Goal: Find specific page/section: Find specific page/section

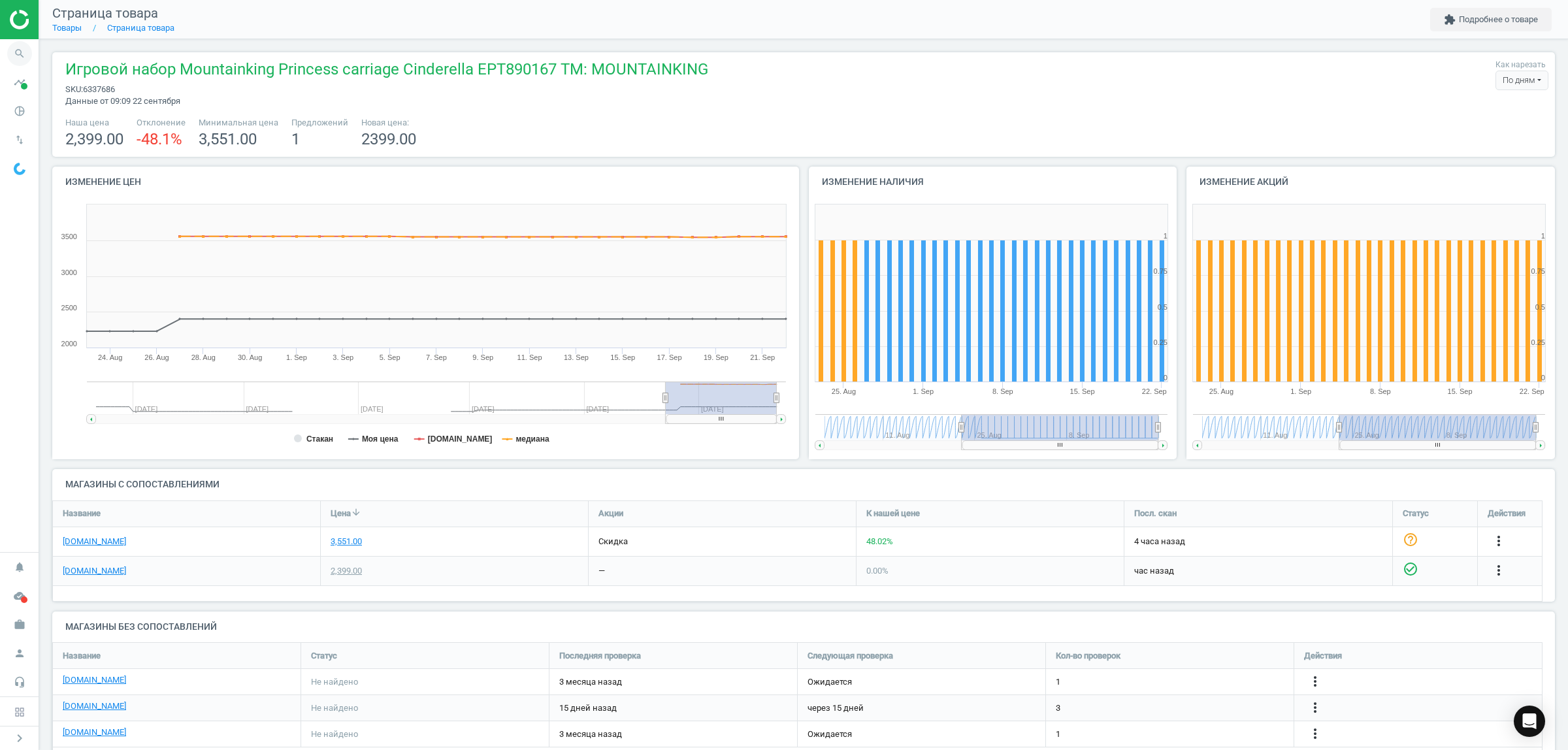
click at [10, 52] on icon "search" at bounding box center [20, 54] width 25 height 25
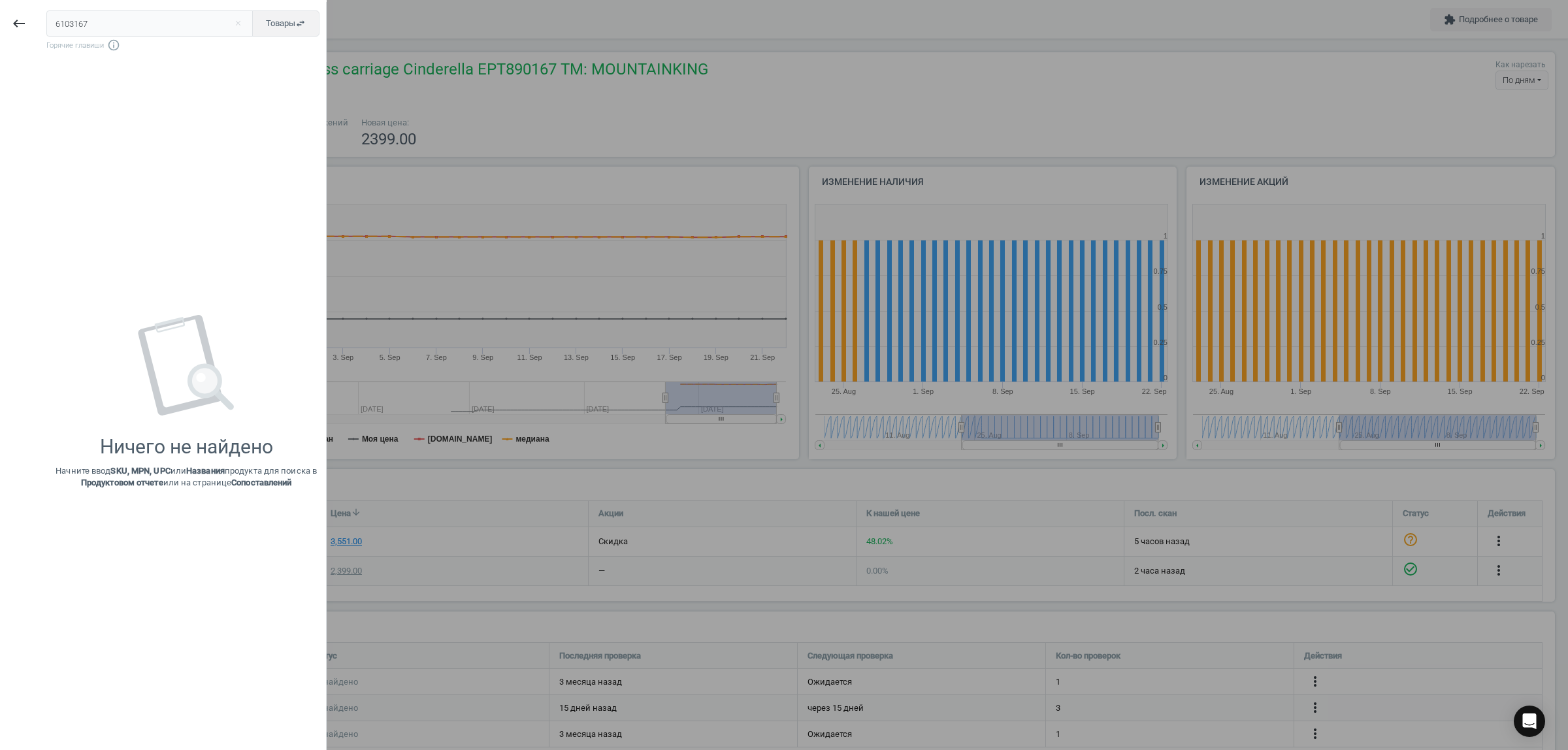
type input "6103167"
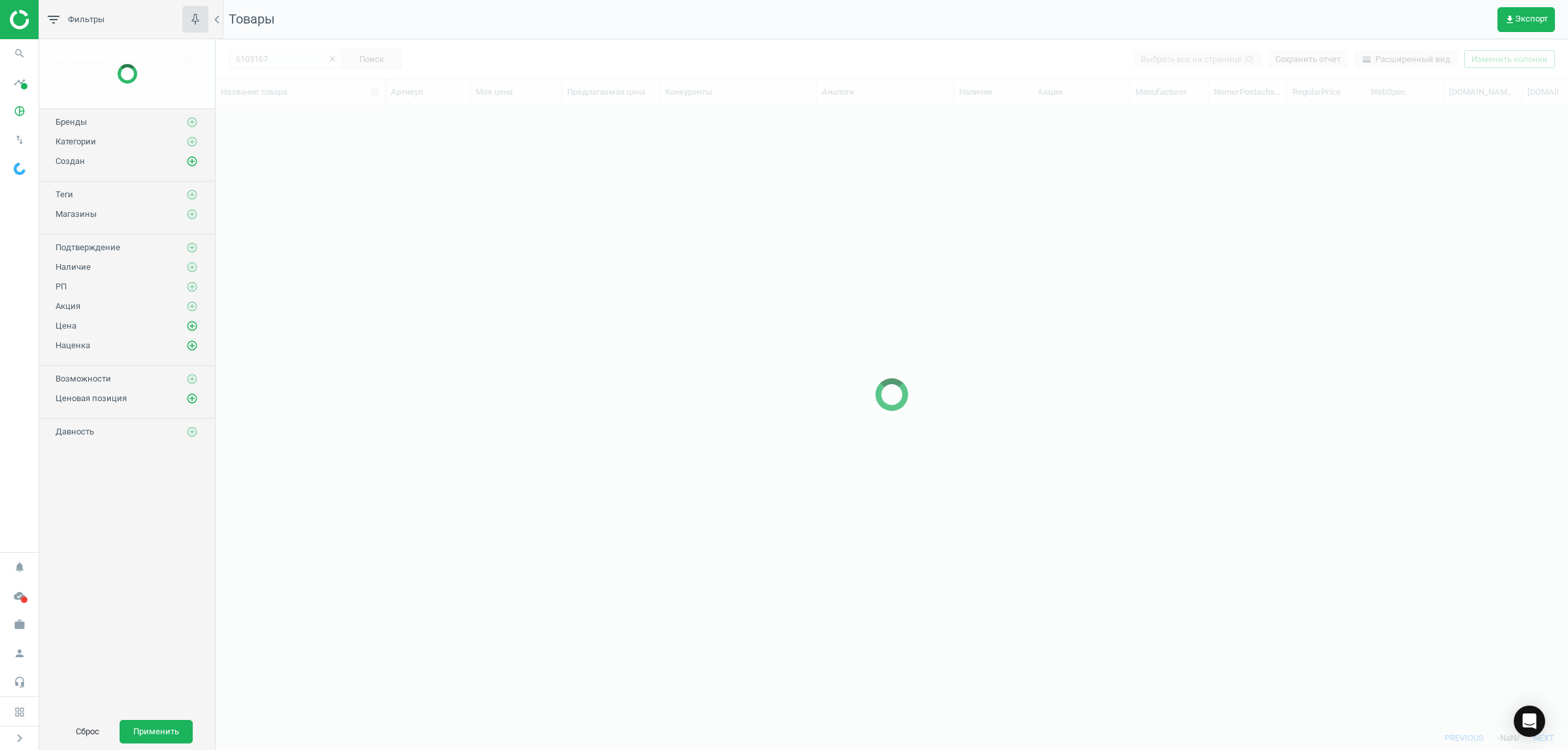
scroll to position [596, 1340]
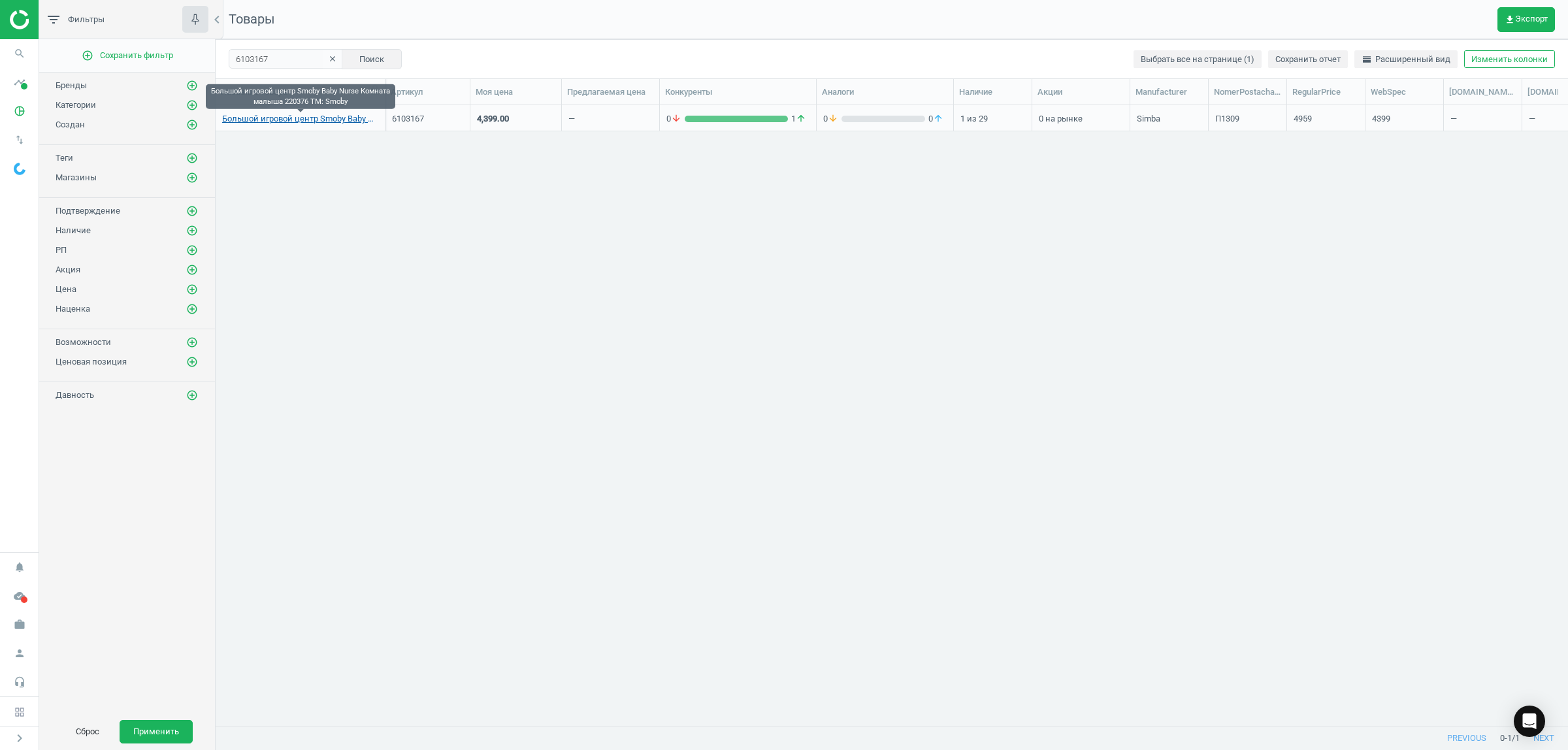
click at [304, 122] on link "Большой игровой центр Smoby Baby Nurse Комната малыша 220376 TM: Smoby" at bounding box center [300, 118] width 156 height 12
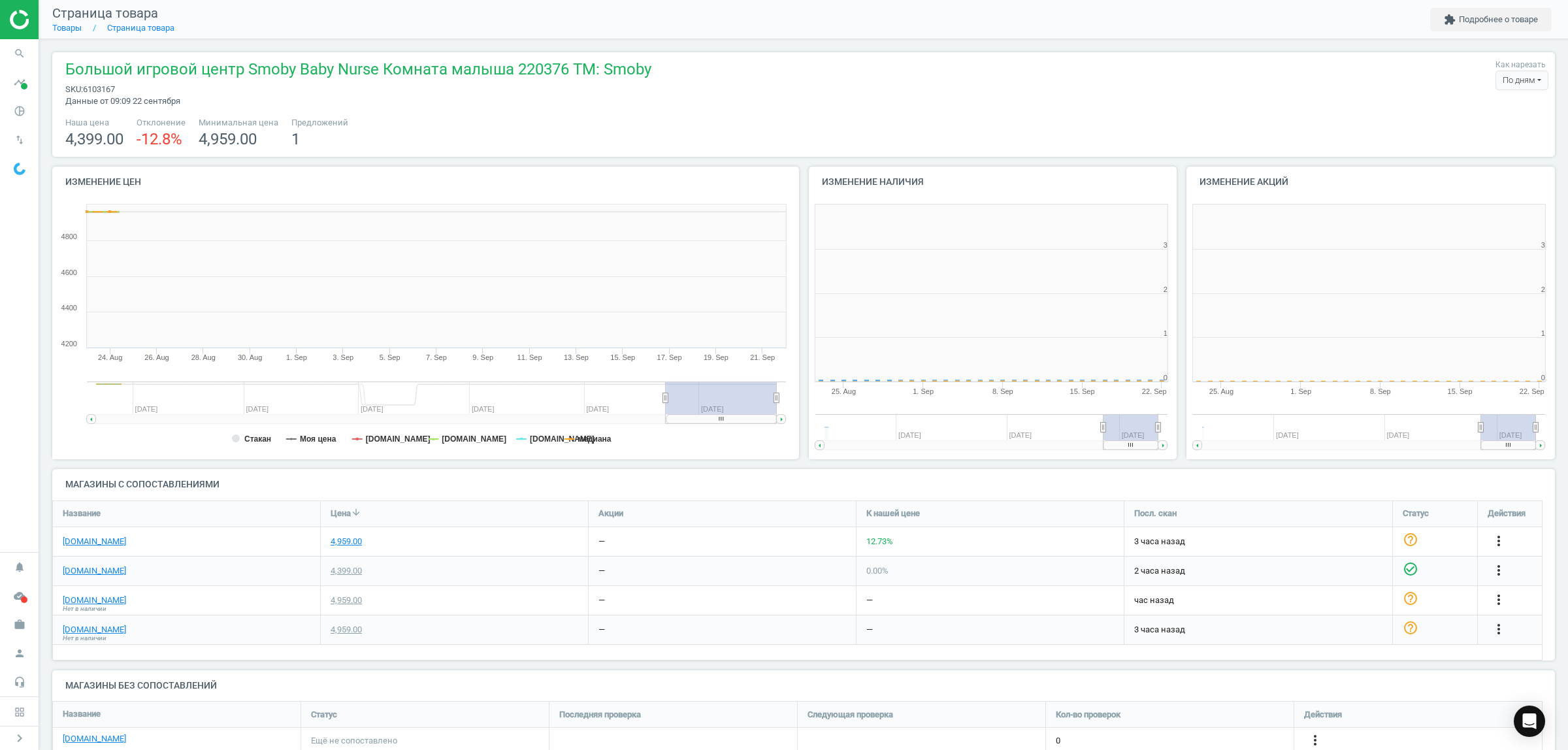
scroll to position [286, 765]
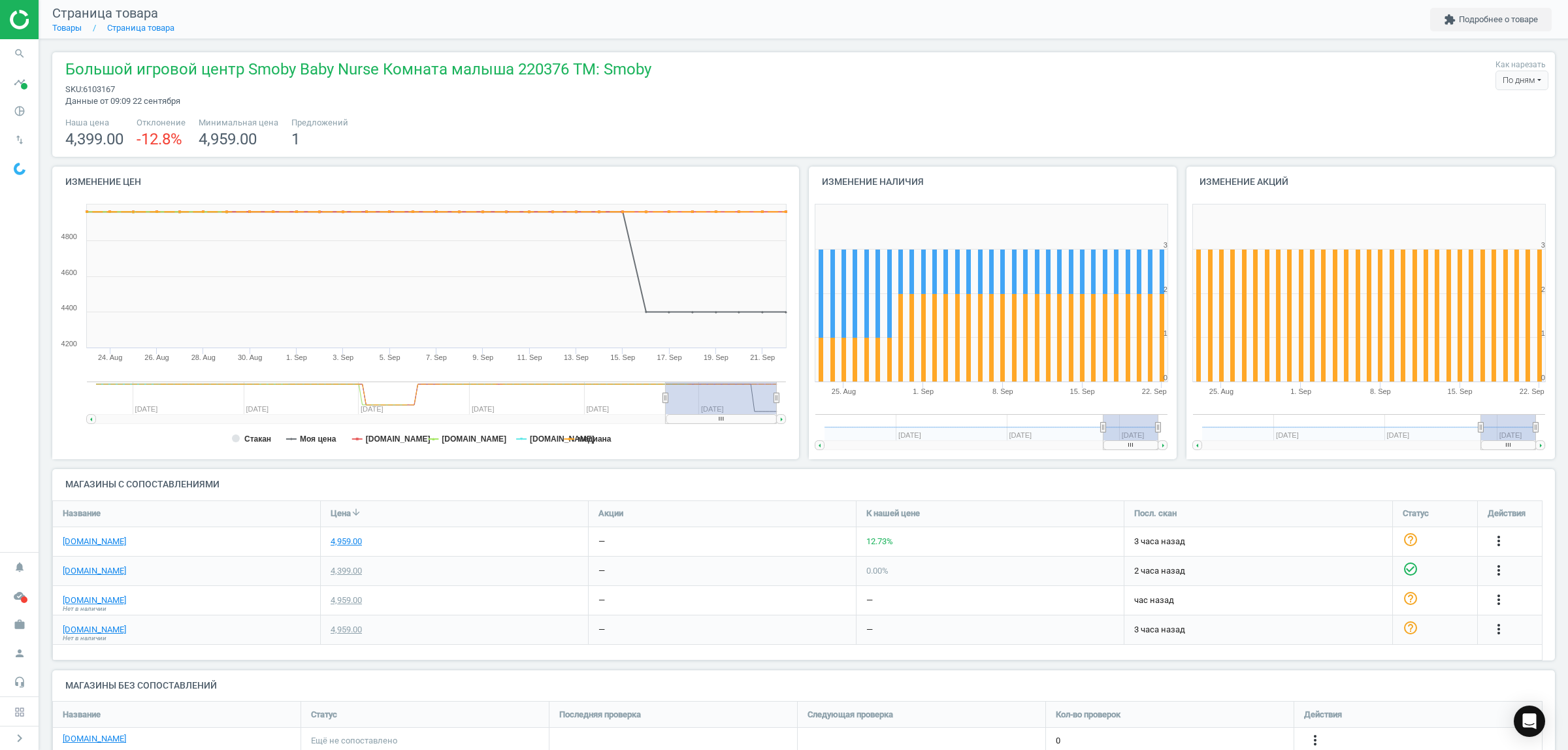
click at [98, 89] on span "6103167" at bounding box center [99, 89] width 32 height 10
copy span "6103167"
click at [13, 59] on icon "search" at bounding box center [20, 54] width 25 height 25
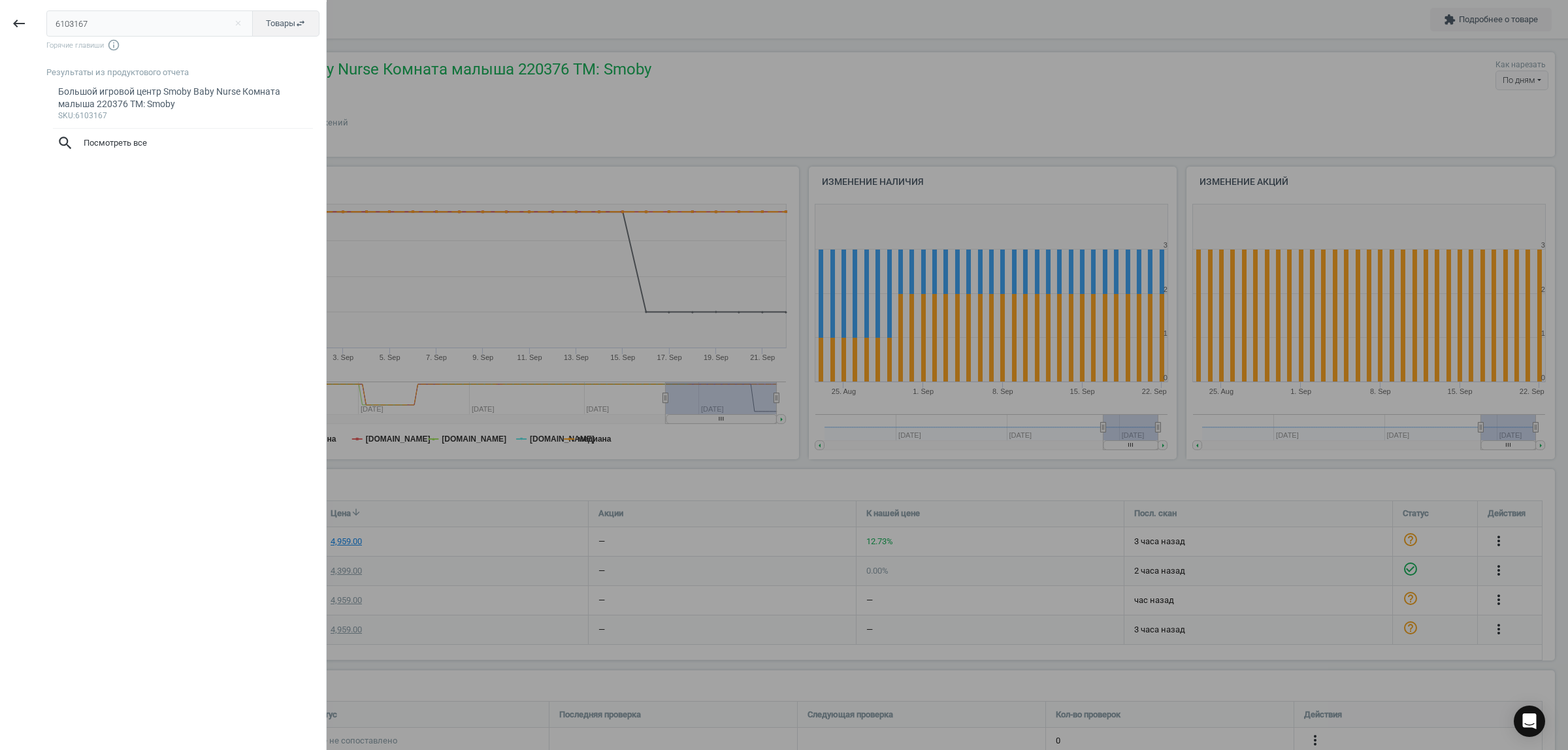
click at [83, 27] on input "6103167" at bounding box center [150, 23] width 207 height 26
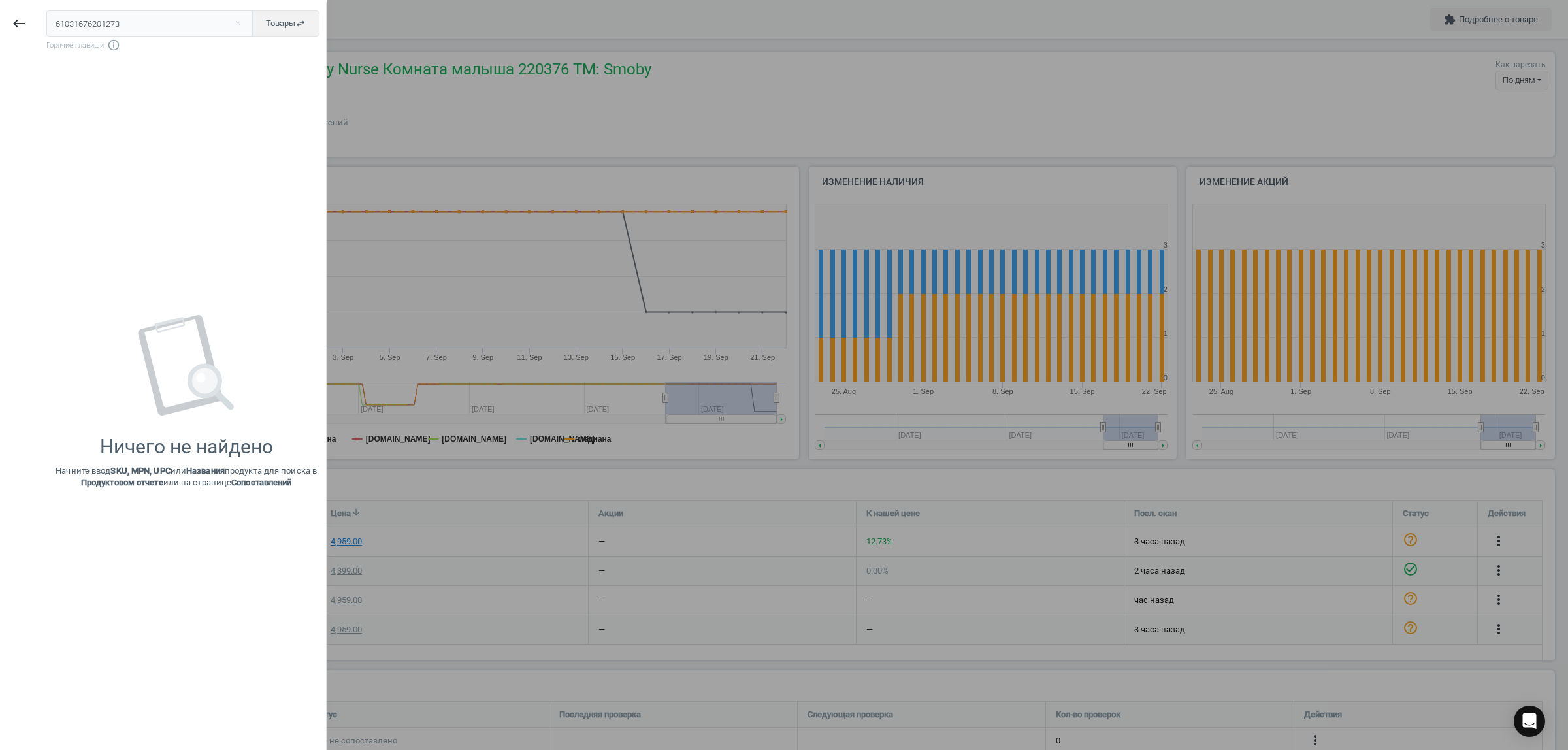
drag, startPoint x: 112, startPoint y: 29, endPoint x: 0, endPoint y: 22, distance: 112.2
click at [0, 22] on div "keyboard_backspace 61031676201273 close Товары swap_horiz Горячие главиши info_…" at bounding box center [163, 377] width 327 height 750
type input "6201273"
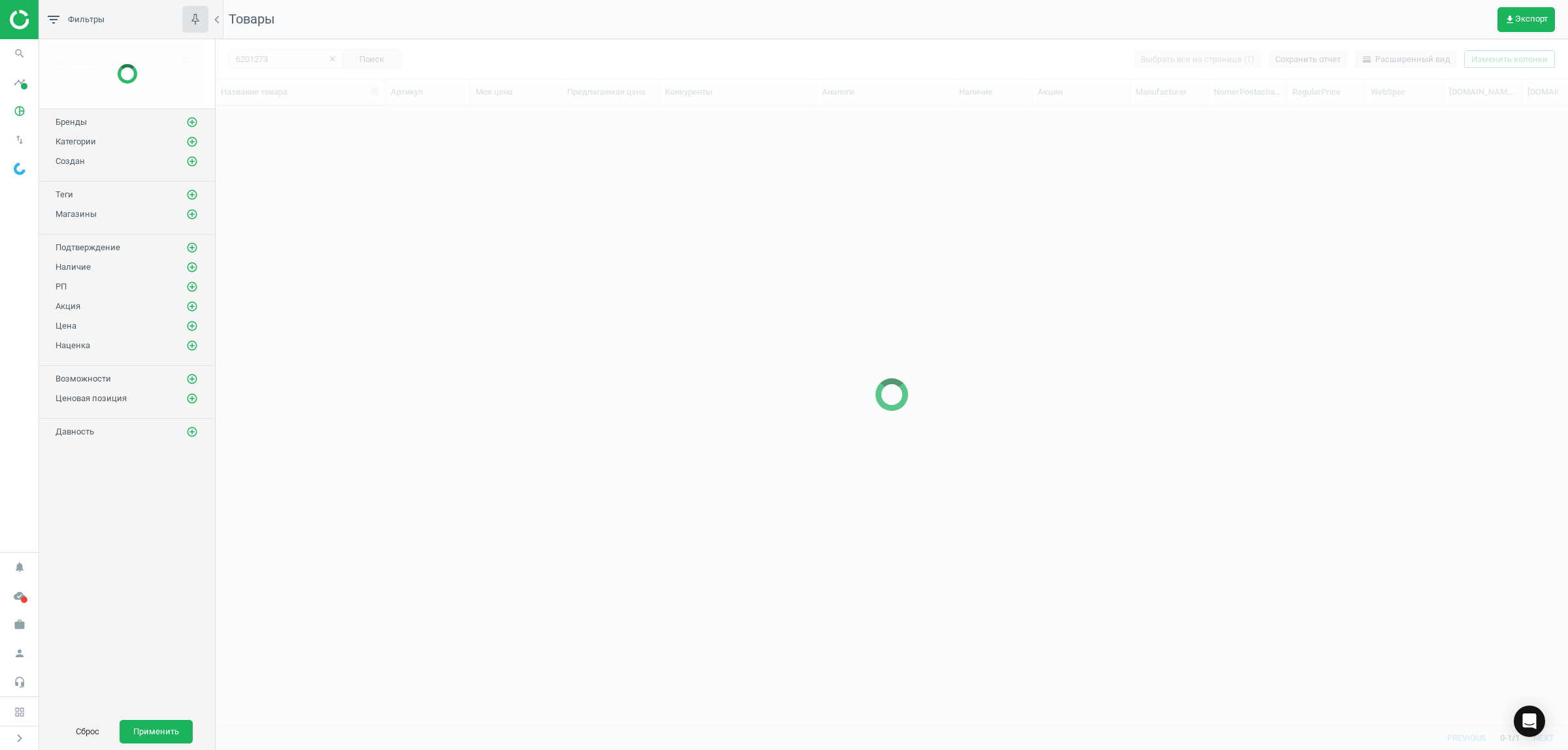
scroll to position [596, 1340]
